Goal: Communication & Community: Answer question/provide support

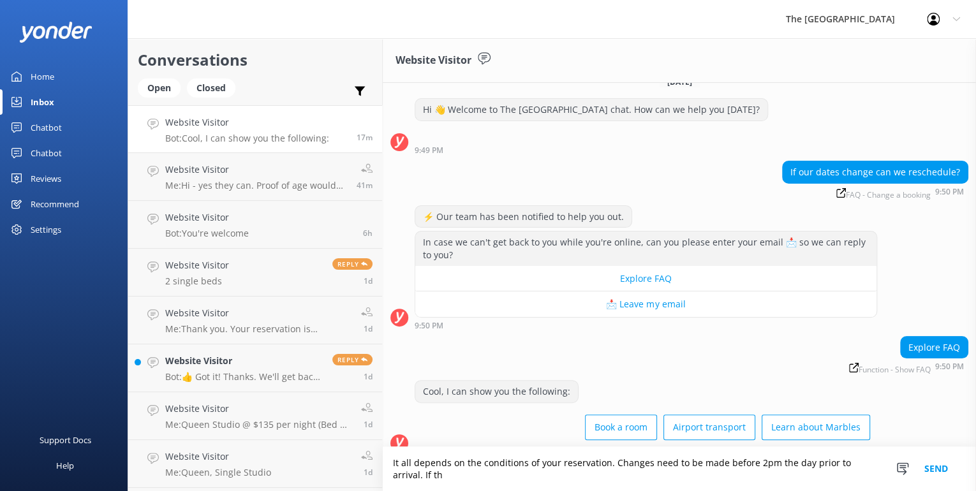
scroll to position [31, 0]
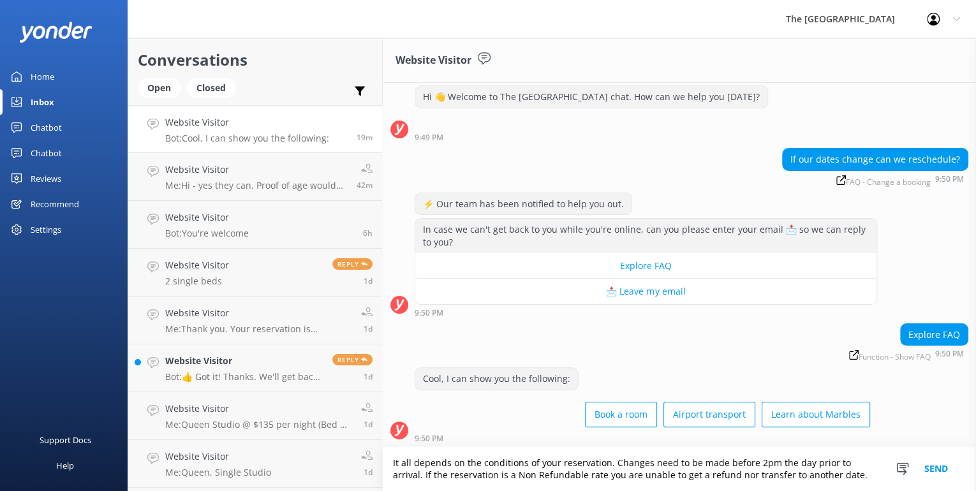
drag, startPoint x: 716, startPoint y: 474, endPoint x: 749, endPoint y: 476, distance: 33.2
click at [749, 476] on textarea "It all depends on the conditions of your reservation. Changes need to be made b…" at bounding box center [679, 469] width 593 height 44
click at [839, 474] on textarea "It all depends on the conditions of your reservation. Changes need to be made b…" at bounding box center [679, 469] width 593 height 44
type textarea "It all depends on the conditions of your reservation. Changes need to be made b…"
click at [934, 464] on button "Send" at bounding box center [936, 469] width 48 height 44
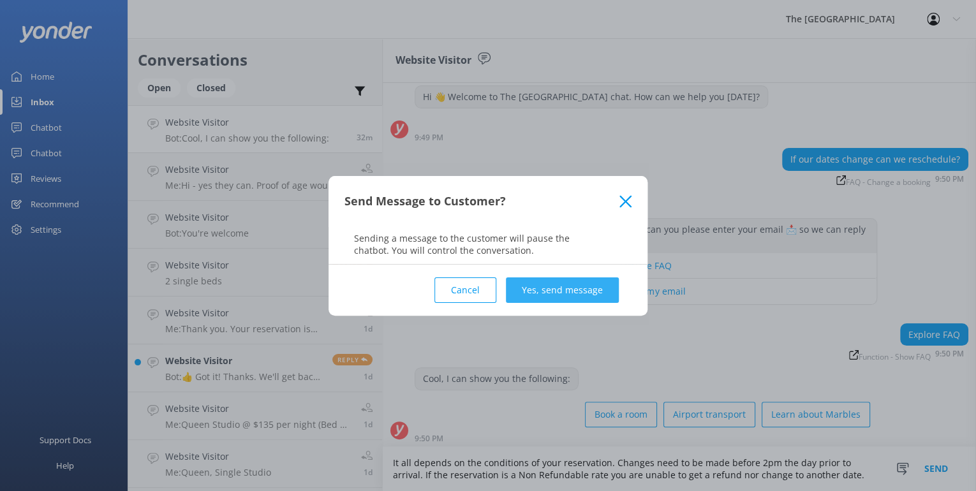
click at [548, 286] on button "Yes, send message" at bounding box center [562, 290] width 113 height 26
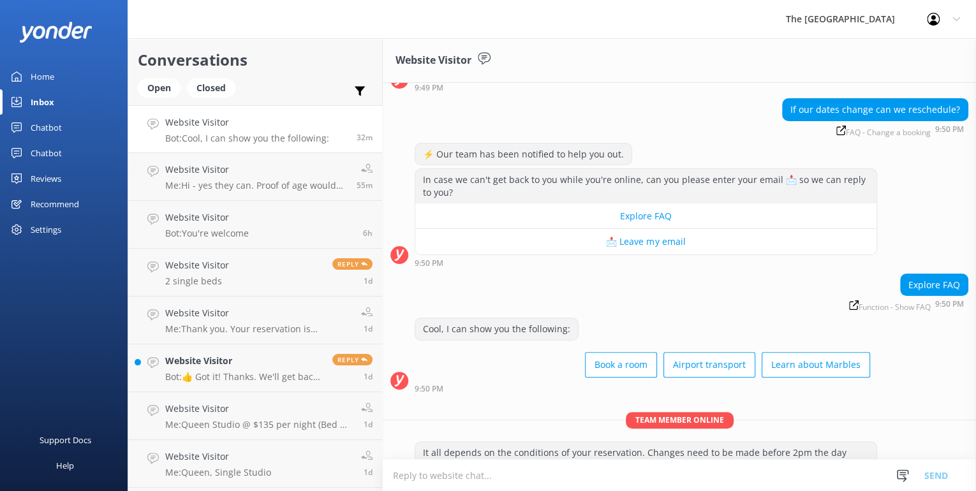
scroll to position [125, 0]
